Goal: Task Accomplishment & Management: Manage account settings

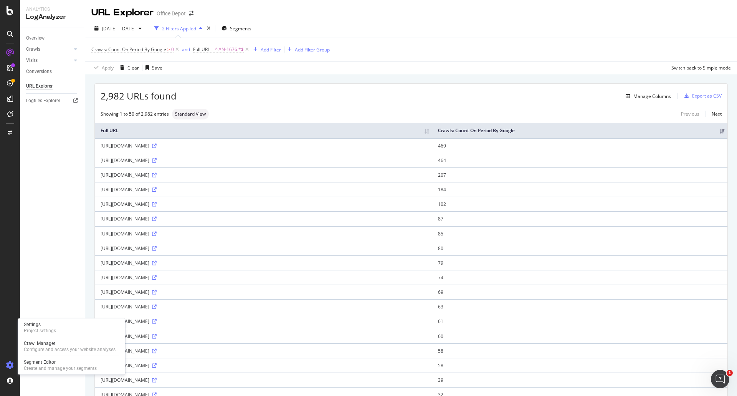
click at [7, 370] on div at bounding box center [10, 365] width 18 height 12
click at [48, 328] on div "Project settings" at bounding box center [40, 331] width 32 height 6
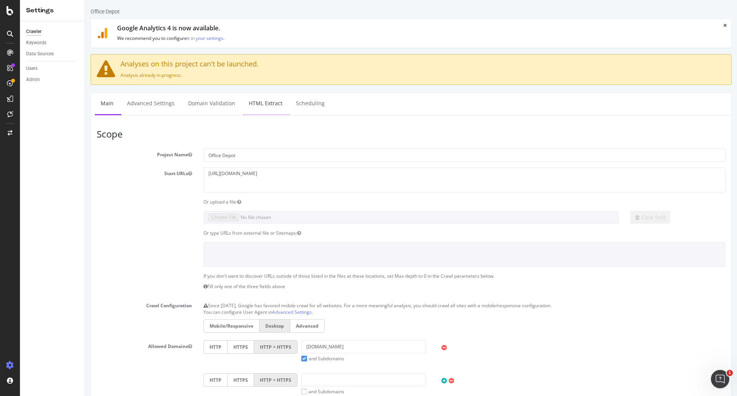
click at [263, 105] on link "HTML Extract" at bounding box center [265, 103] width 45 height 21
select select "exist"
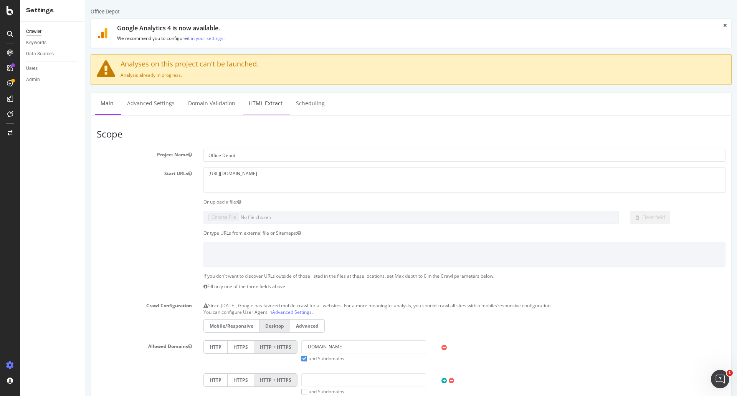
select select "count"
select select "i"
select select "list"
select select "exist"
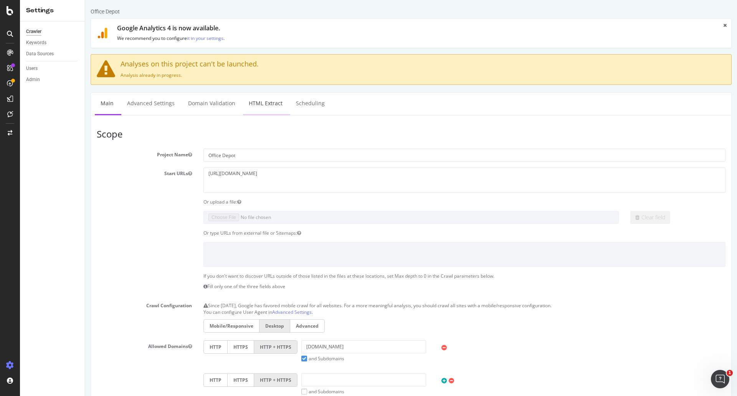
select select "count"
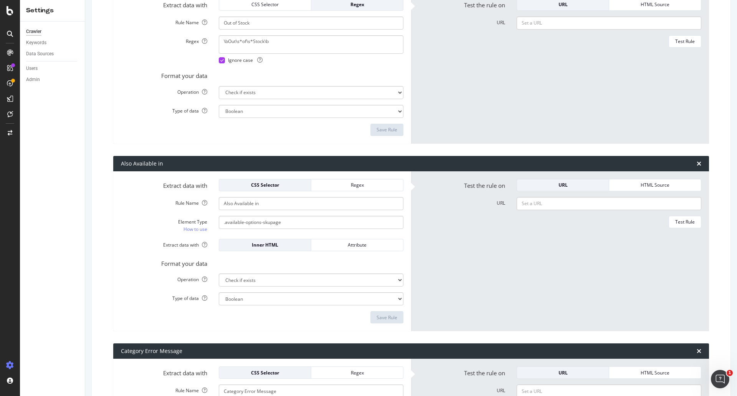
scroll to position [346, 0]
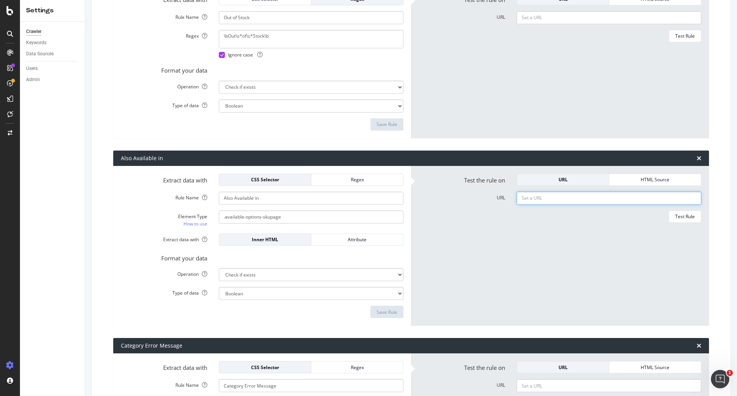
click at [543, 200] on input "URL" at bounding box center [609, 198] width 185 height 13
paste input "[URL][DOMAIN_NAME]"
type input "[URL][DOMAIN_NAME]"
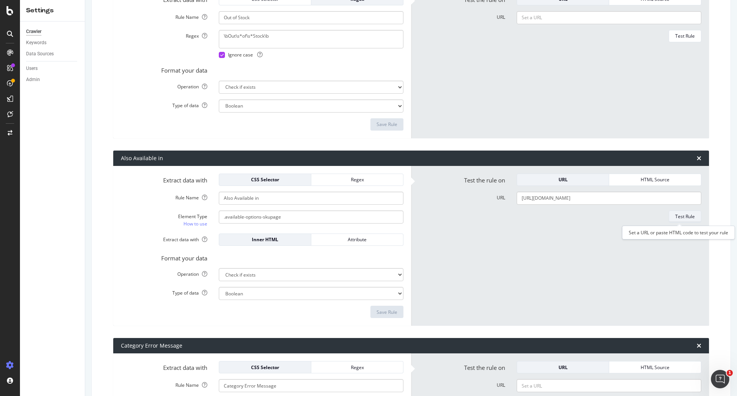
click at [681, 214] on div "Test Rule" at bounding box center [685, 216] width 20 height 7
click at [543, 225] on textarea "No" at bounding box center [609, 255] width 185 height 90
